Goal: Navigation & Orientation: Go to known website

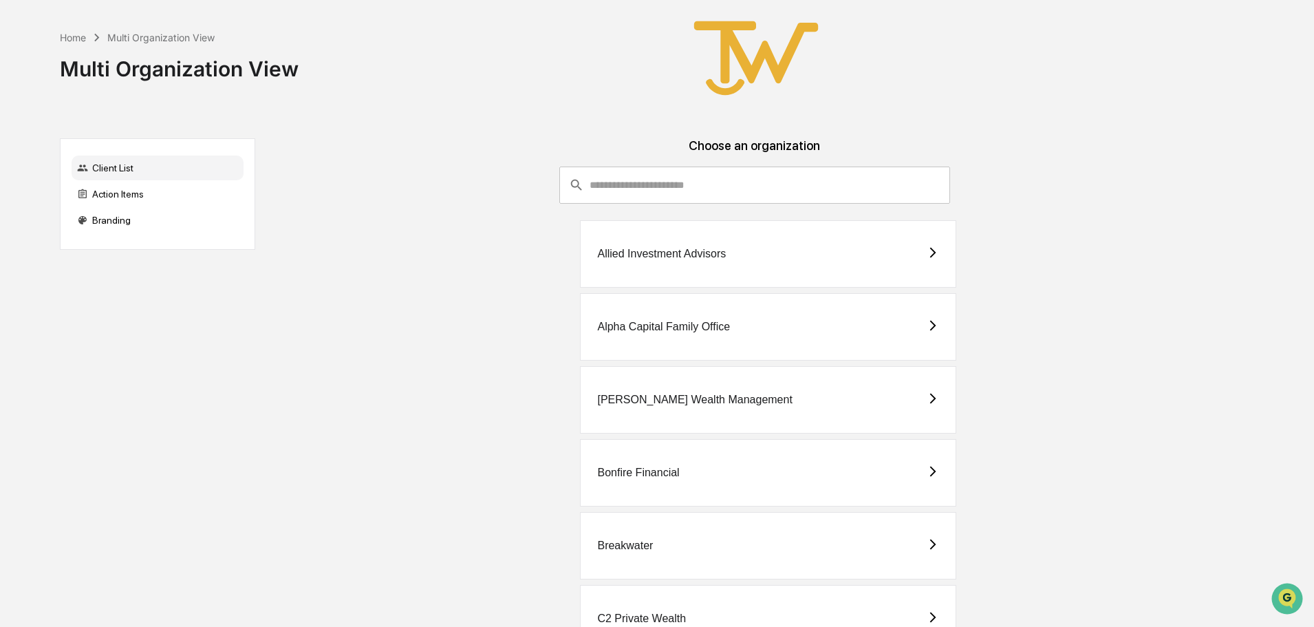
click at [649, 250] on div "Allied Investment Advisors" at bounding box center [661, 254] width 129 height 12
